Goal: Navigation & Orientation: Find specific page/section

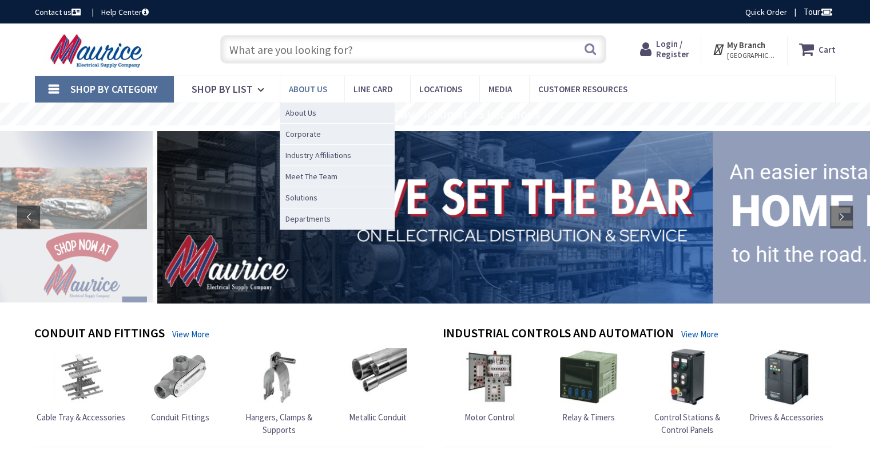
type input "Indian Grass Ct, [GEOGRAPHIC_DATA], [GEOGRAPHIC_DATA], [GEOGRAPHIC_DATA]"
click at [287, 176] on span "Meet The Team" at bounding box center [312, 176] width 52 height 11
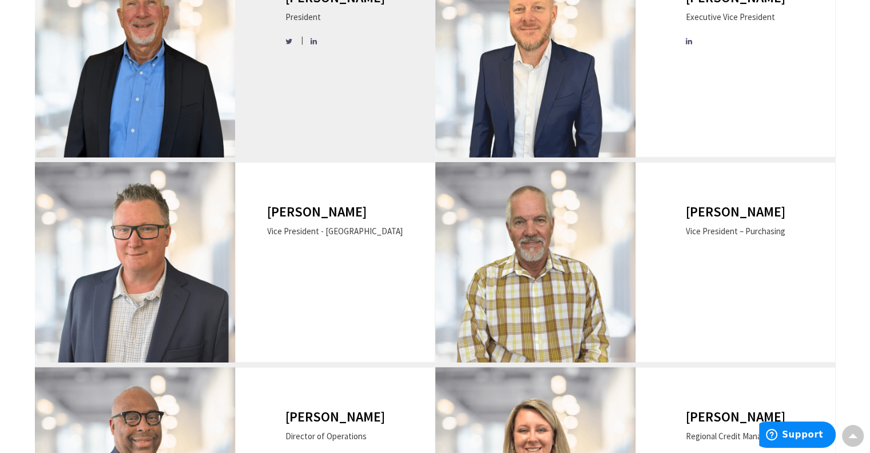
scroll to position [222, 0]
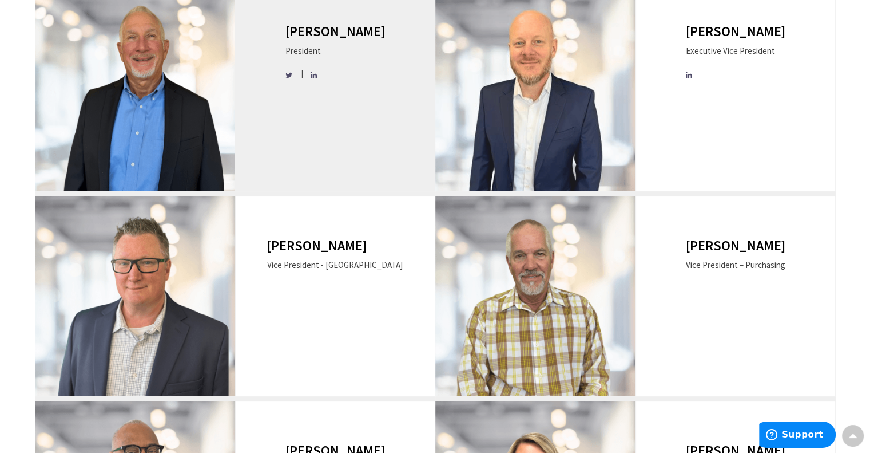
click at [153, 126] on img at bounding box center [135, 91] width 200 height 200
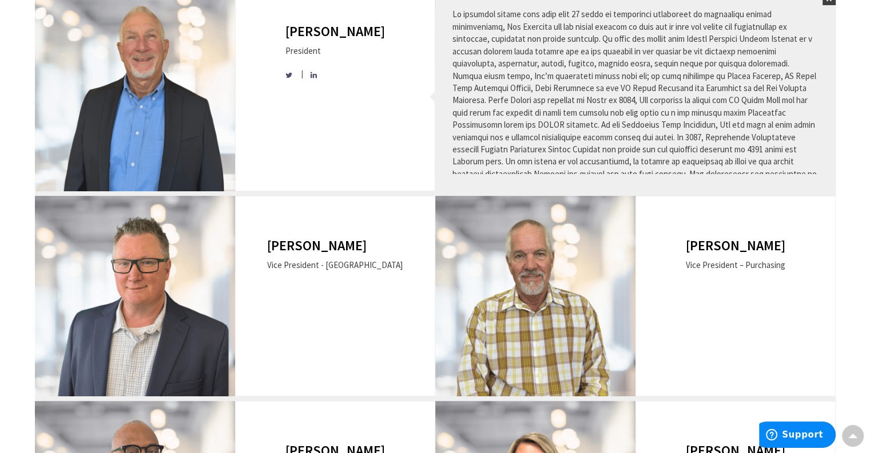
scroll to position [66, 0]
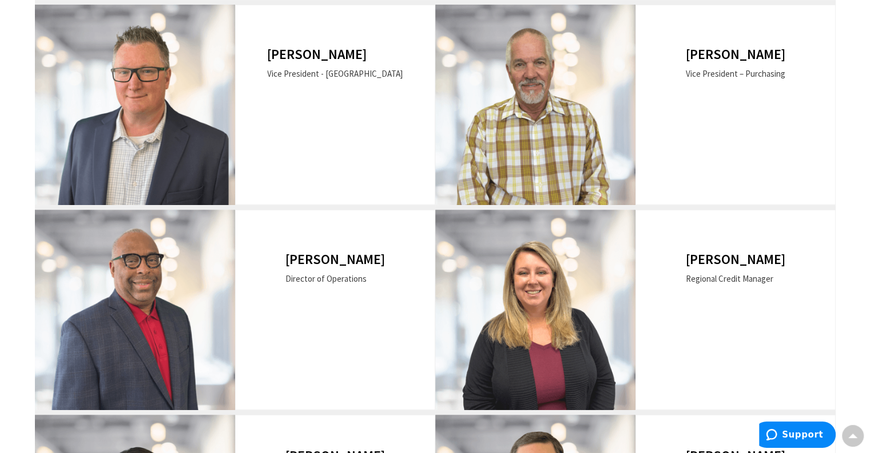
scroll to position [398, 0]
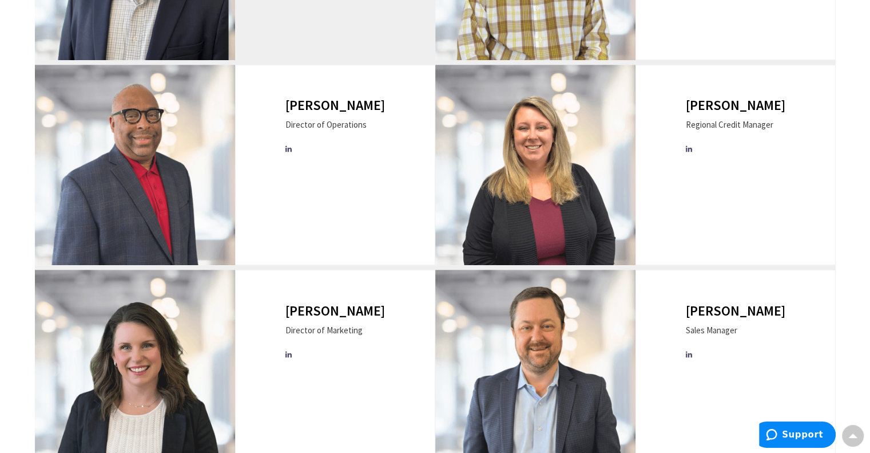
scroll to position [554, 0]
